Goal: Navigation & Orientation: Go to known website

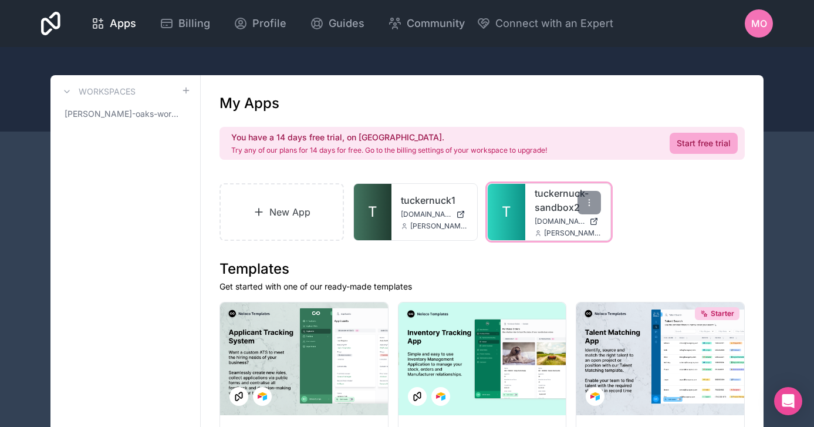
click at [560, 207] on link "tuckernuck-sandbox2" at bounding box center [568, 200] width 67 height 28
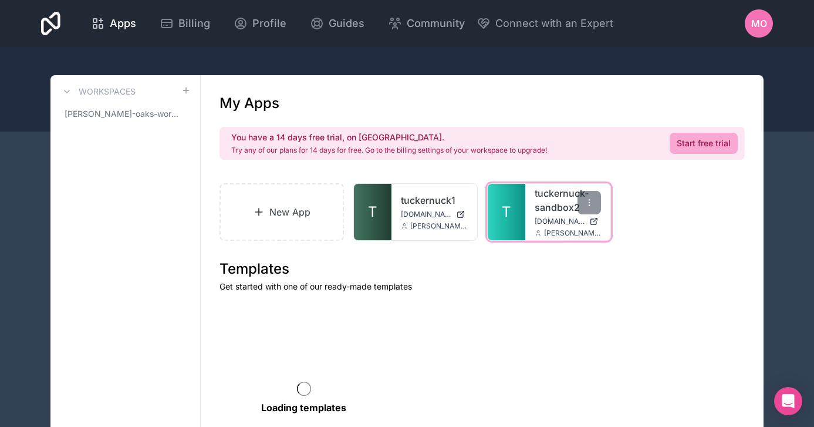
click at [539, 222] on span "[DOMAIN_NAME]" at bounding box center [560, 221] width 50 height 9
